Goal: Task Accomplishment & Management: Use online tool/utility

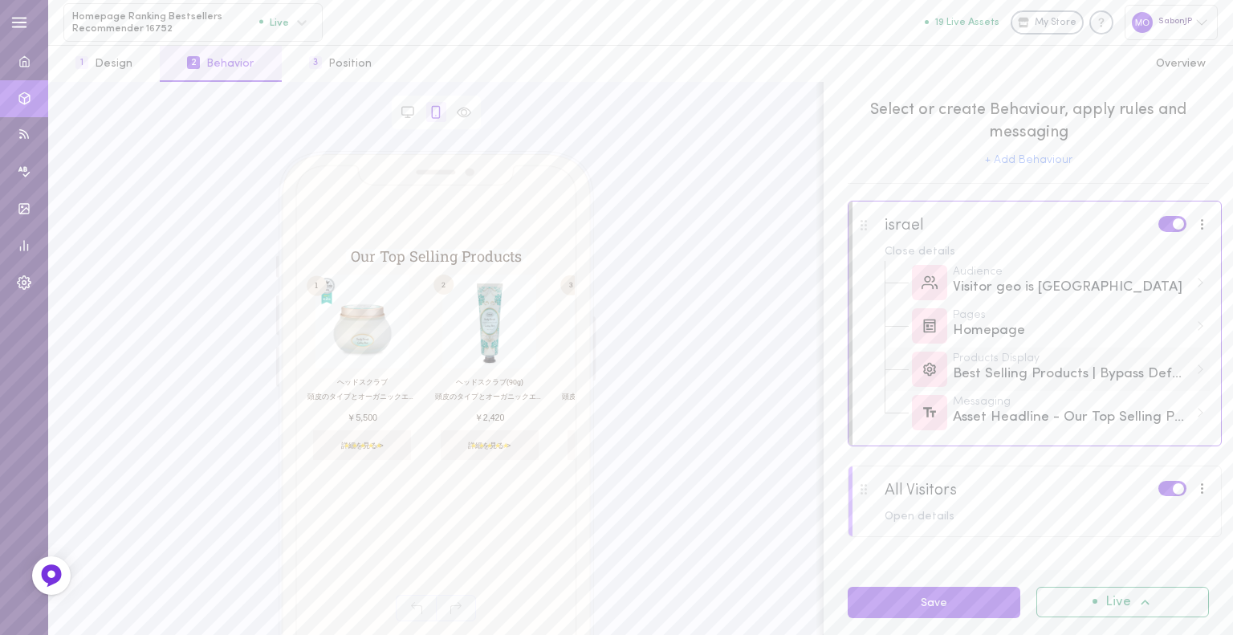
click at [1033, 376] on div "Best Selling Products | Bypass Default Display Rules" at bounding box center [1071, 374] width 236 height 20
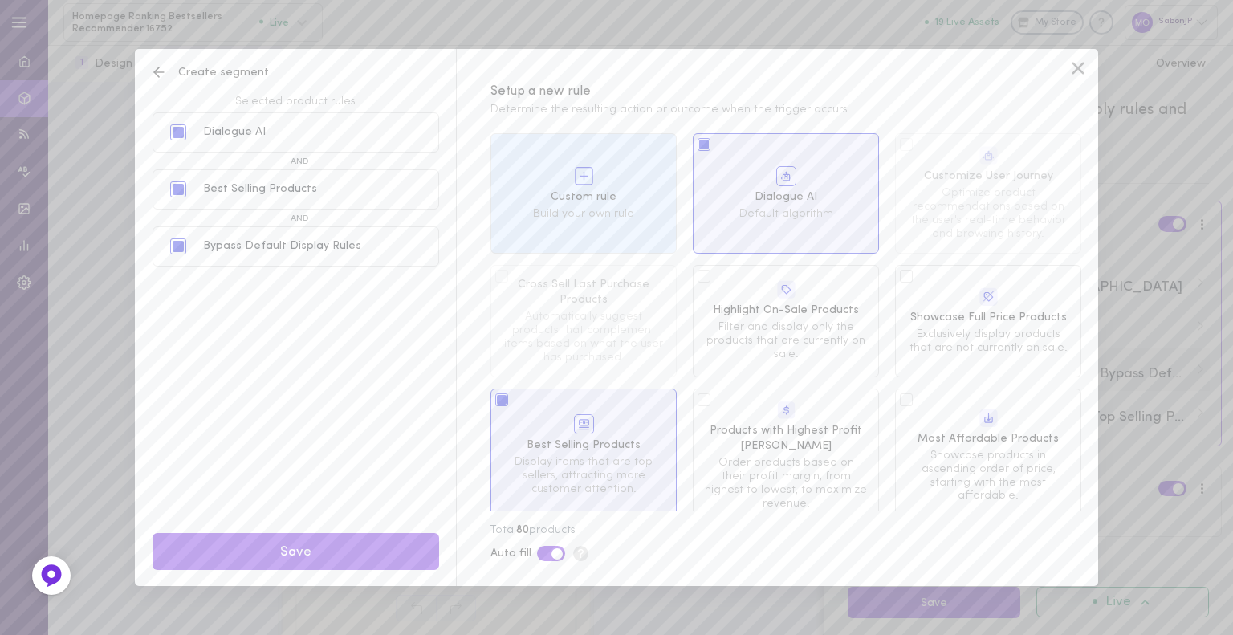
click at [1033, 388] on div "Most Affordable Products Showcase products in ascending order of price, startin…" at bounding box center [988, 455] width 186 height 135
drag, startPoint x: 572, startPoint y: 414, endPoint x: 426, endPoint y: 325, distance: 171.1
click at [426, 325] on div "Selected product rules Dialogue AI Best Selling Products Bypass Default Display…" at bounding box center [295, 335] width 286 height 504
click at [290, 184] on div "Best Selling Products" at bounding box center [260, 189] width 114 height 11
click at [1079, 57] on icon at bounding box center [1078, 68] width 24 height 24
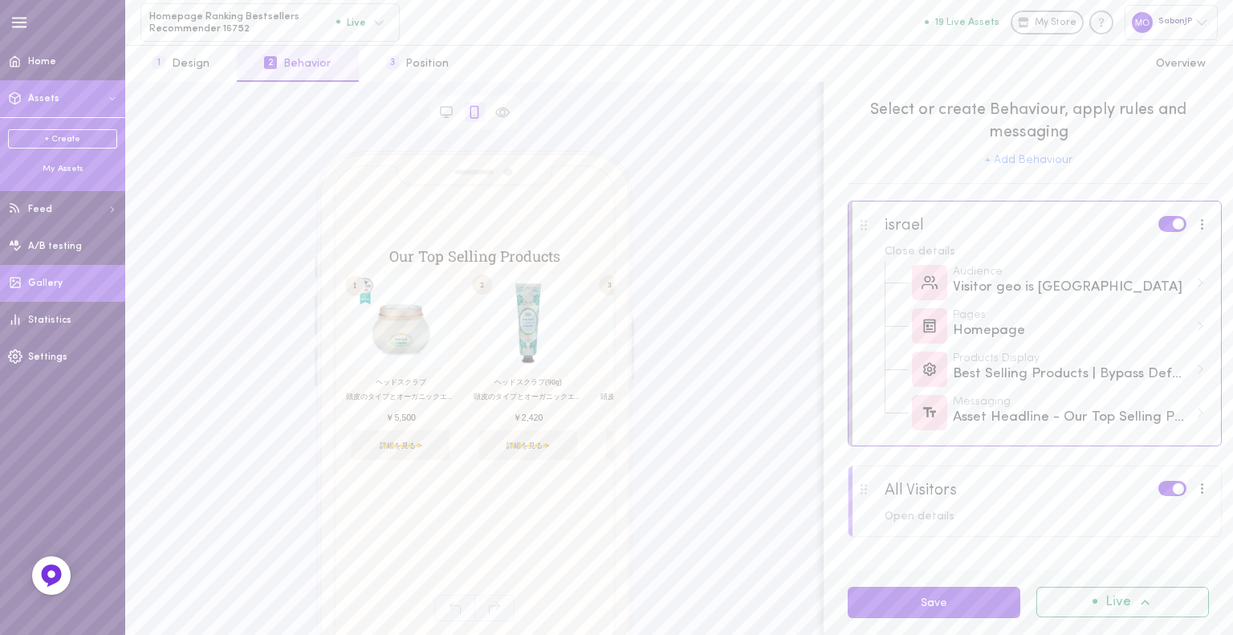
click at [71, 282] on link "Gallery" at bounding box center [62, 283] width 125 height 37
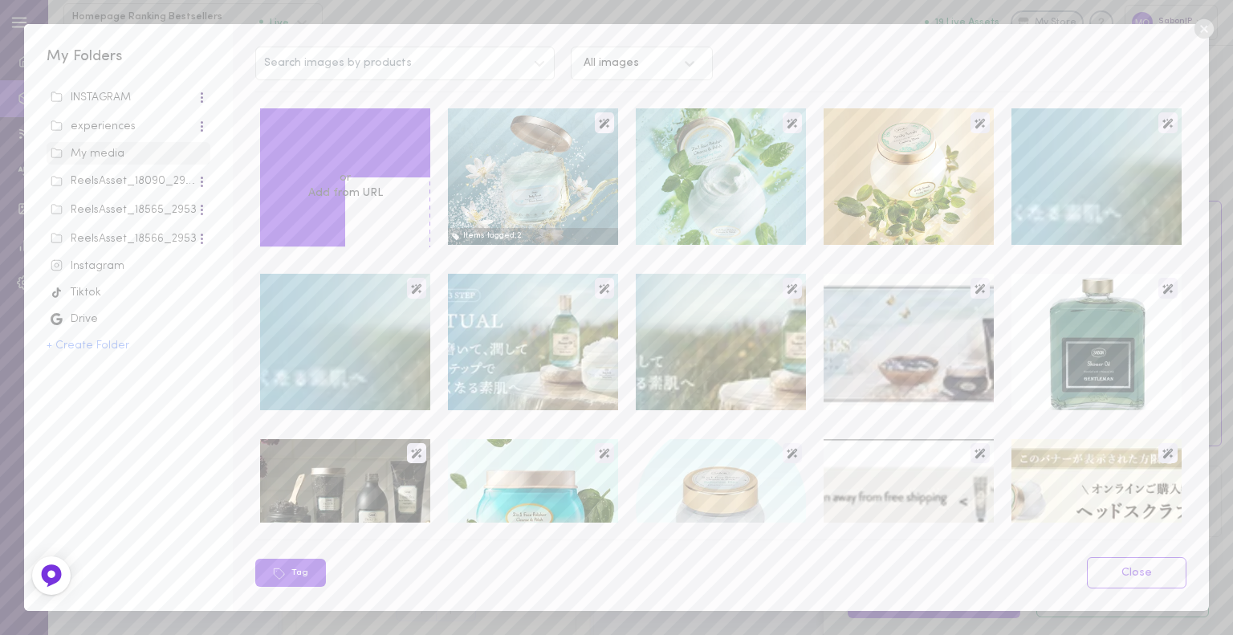
click at [158, 2] on div "My Folders INSTAGRAM experiences My media ReelsAsset_18090_2953 ReelsAsset_1856…" at bounding box center [616, 317] width 1233 height 635
click at [353, 4] on div "My Folders INSTAGRAM experiences My media ReelsAsset_18090_2953 ReelsAsset_1856…" at bounding box center [616, 317] width 1233 height 635
click at [1214, 30] on icon at bounding box center [1204, 29] width 24 height 24
